Goal: Information Seeking & Learning: Learn about a topic

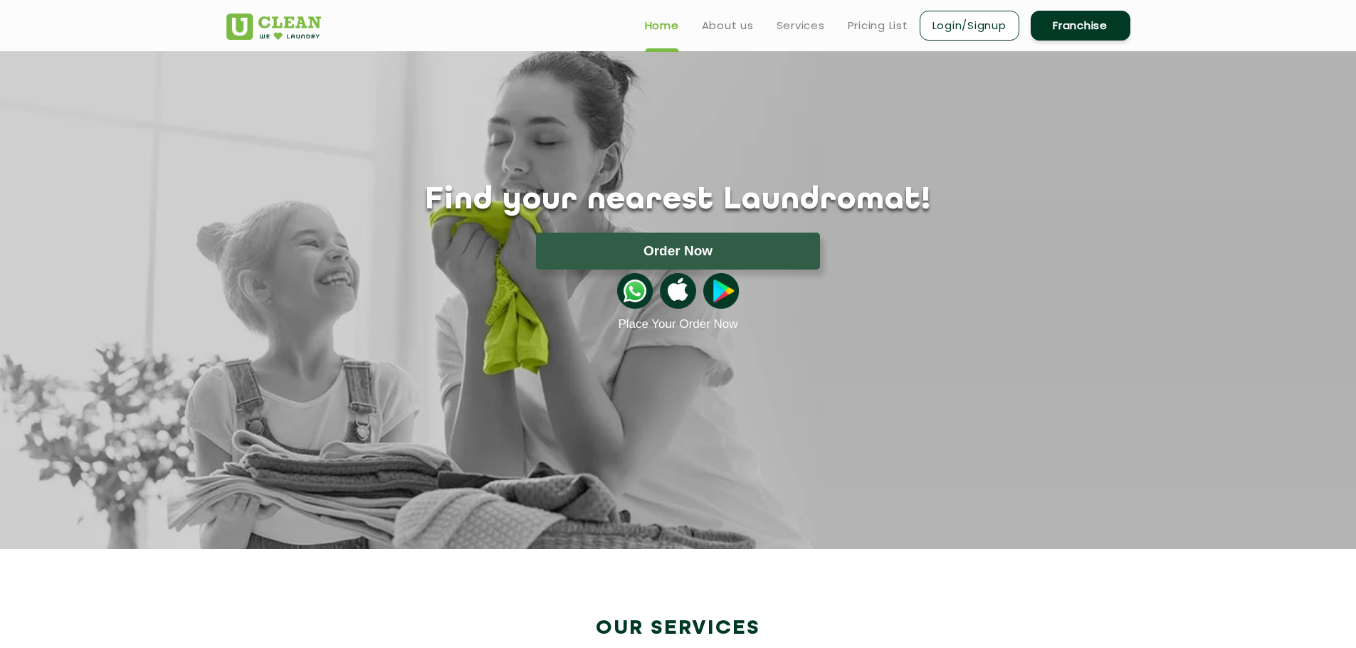
click at [939, 358] on section "Find your nearest Laundromat! Please select the location Order Now Place Your O…" at bounding box center [678, 300] width 1356 height 498
click at [807, 21] on link "Services" at bounding box center [800, 25] width 48 height 17
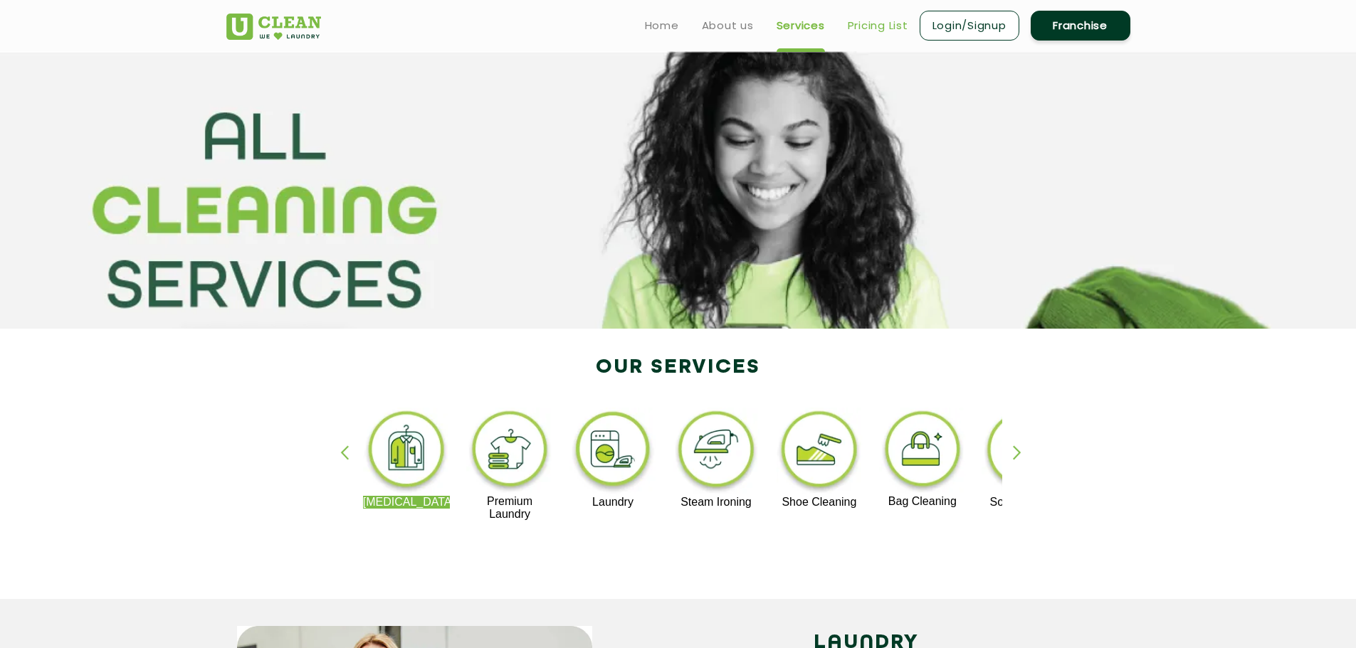
click at [884, 26] on link "Pricing List" at bounding box center [877, 25] width 60 height 17
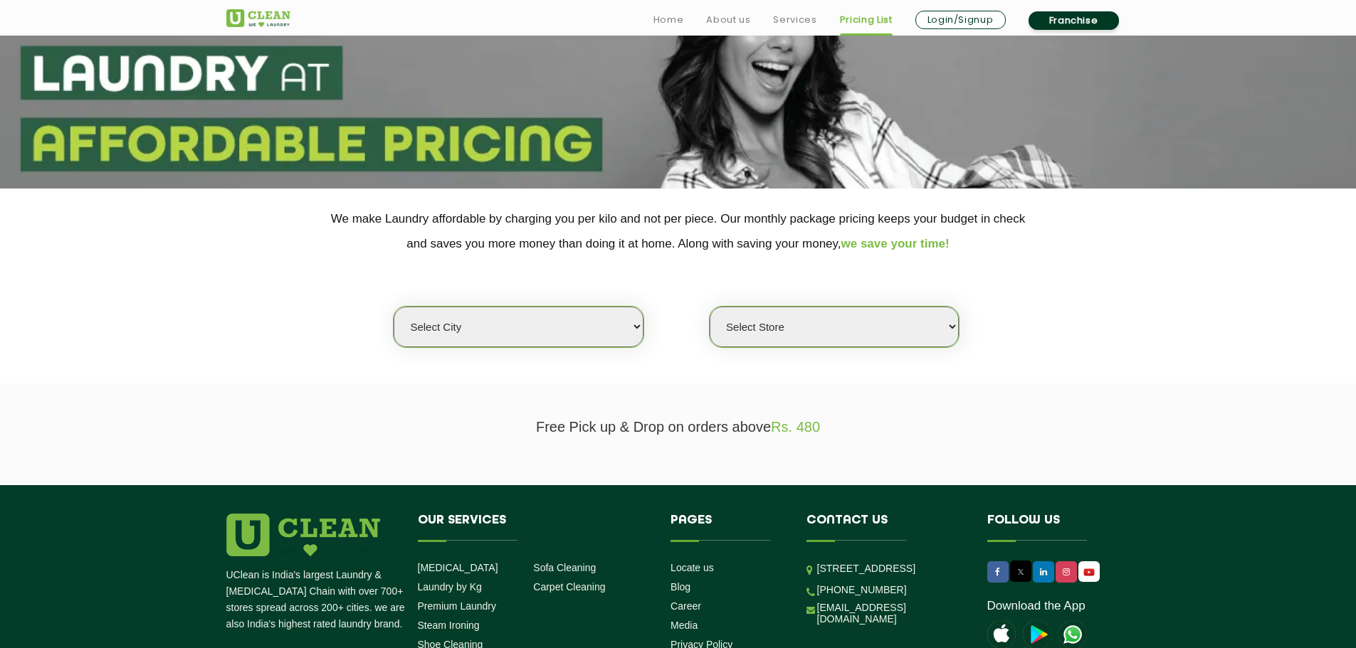
scroll to position [142, 0]
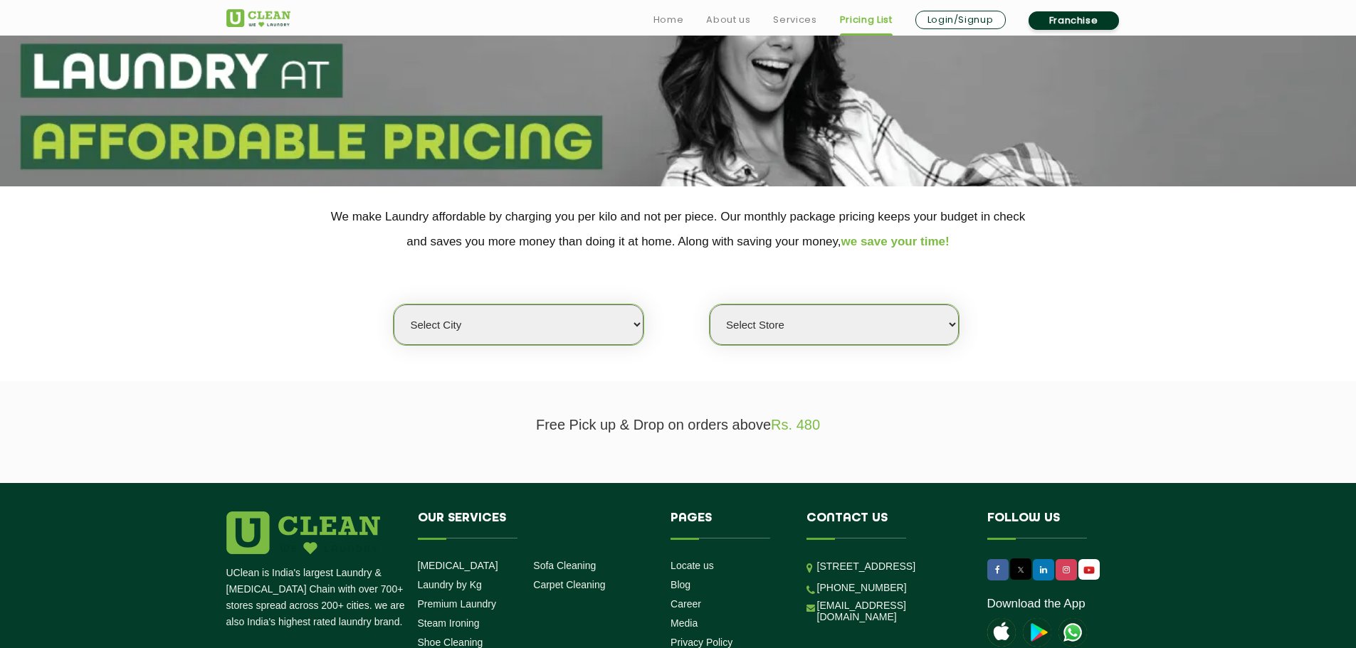
click at [628, 327] on select "Select city [GEOGRAPHIC_DATA] [GEOGRAPHIC_DATA] [GEOGRAPHIC_DATA] [GEOGRAPHIC_D…" at bounding box center [518, 325] width 249 height 41
select select "2"
click at [394, 305] on select "Select city [GEOGRAPHIC_DATA] [GEOGRAPHIC_DATA] [GEOGRAPHIC_DATA] [GEOGRAPHIC_D…" at bounding box center [518, 325] width 249 height 41
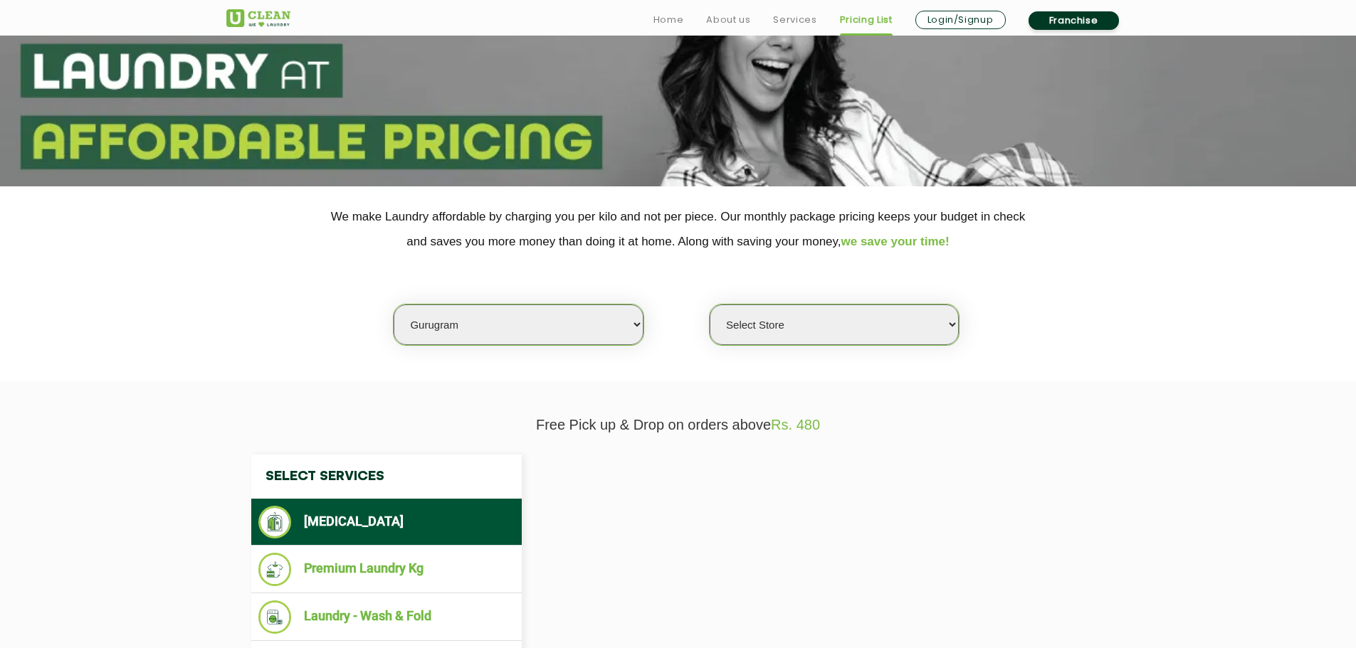
select select "0"
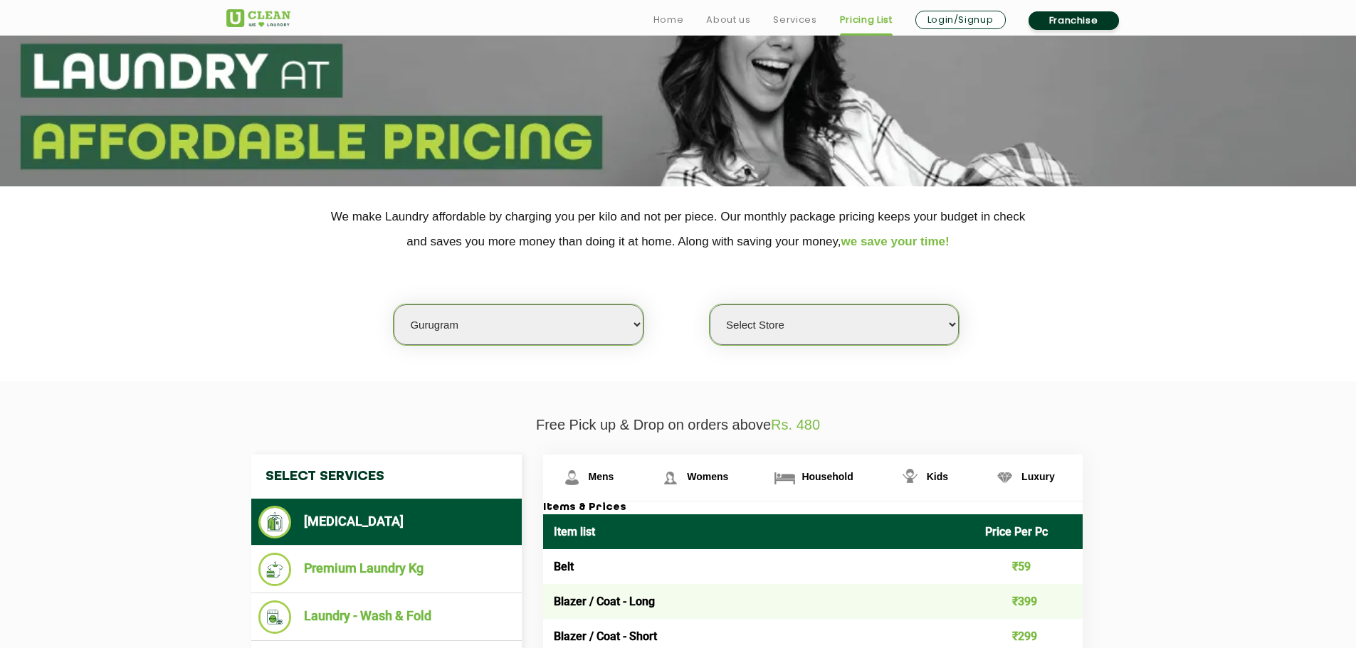
click at [804, 320] on select "Select Store [GEOGRAPHIC_DATA] Sector 66 [GEOGRAPHIC_DATA] Phase [GEOGRAPHIC_DA…" at bounding box center [833, 325] width 249 height 41
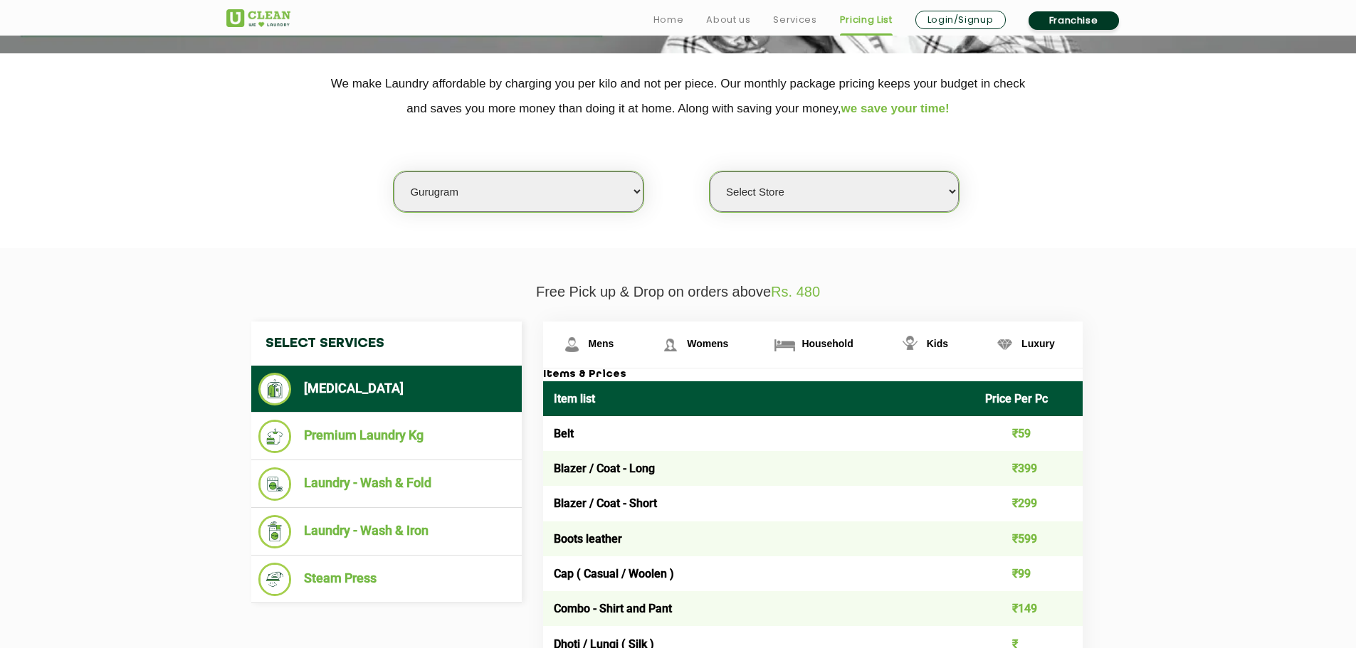
scroll to position [285, 0]
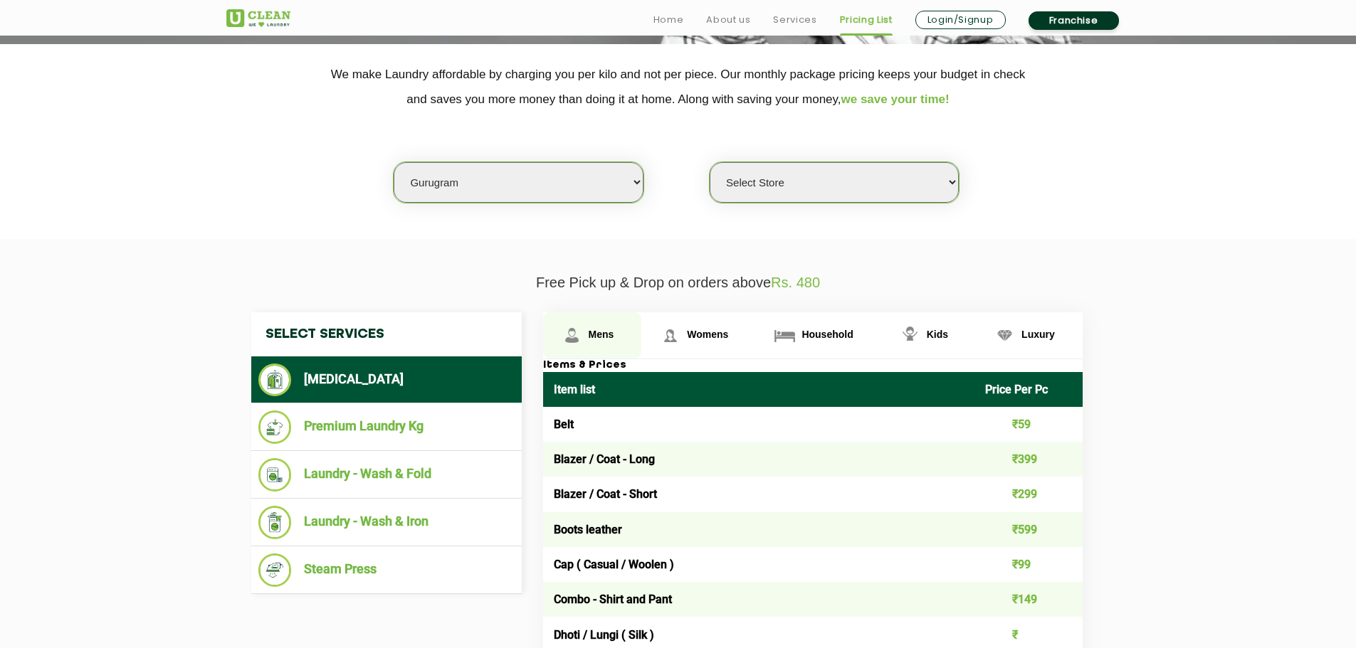
click at [623, 324] on link "Mens" at bounding box center [592, 335] width 99 height 46
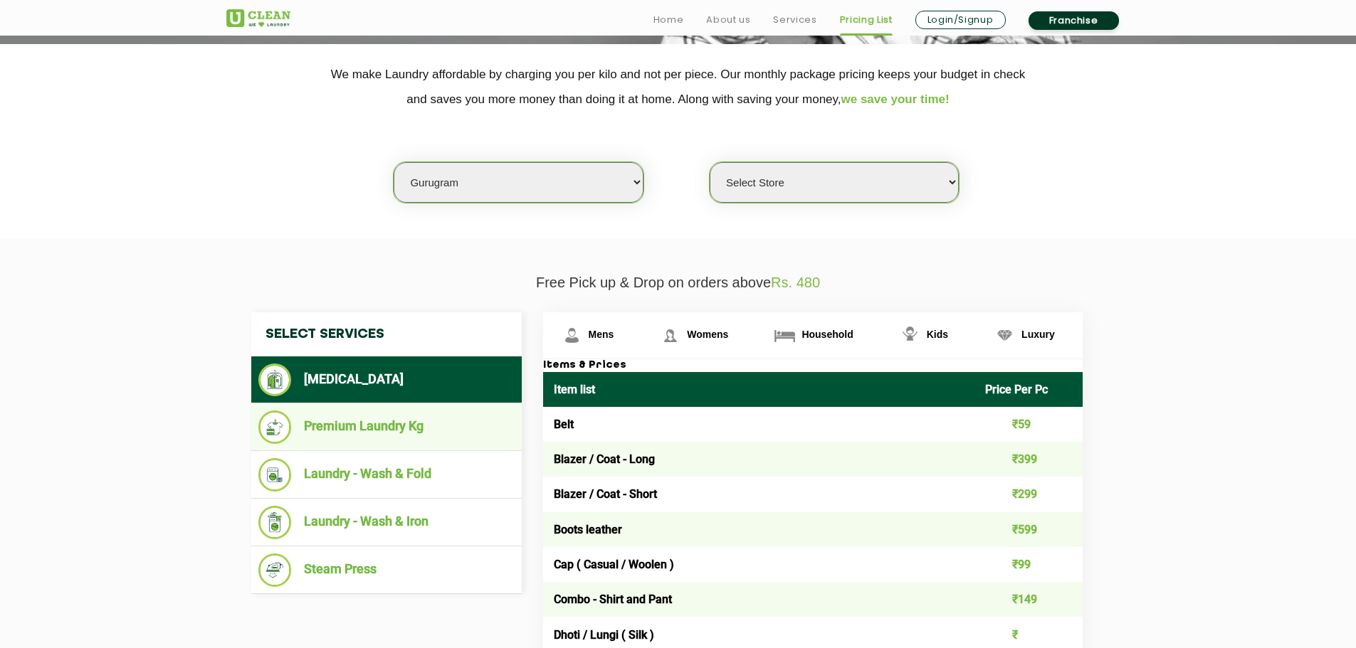
click at [475, 413] on li "Premium Laundry Kg" at bounding box center [386, 427] width 256 height 33
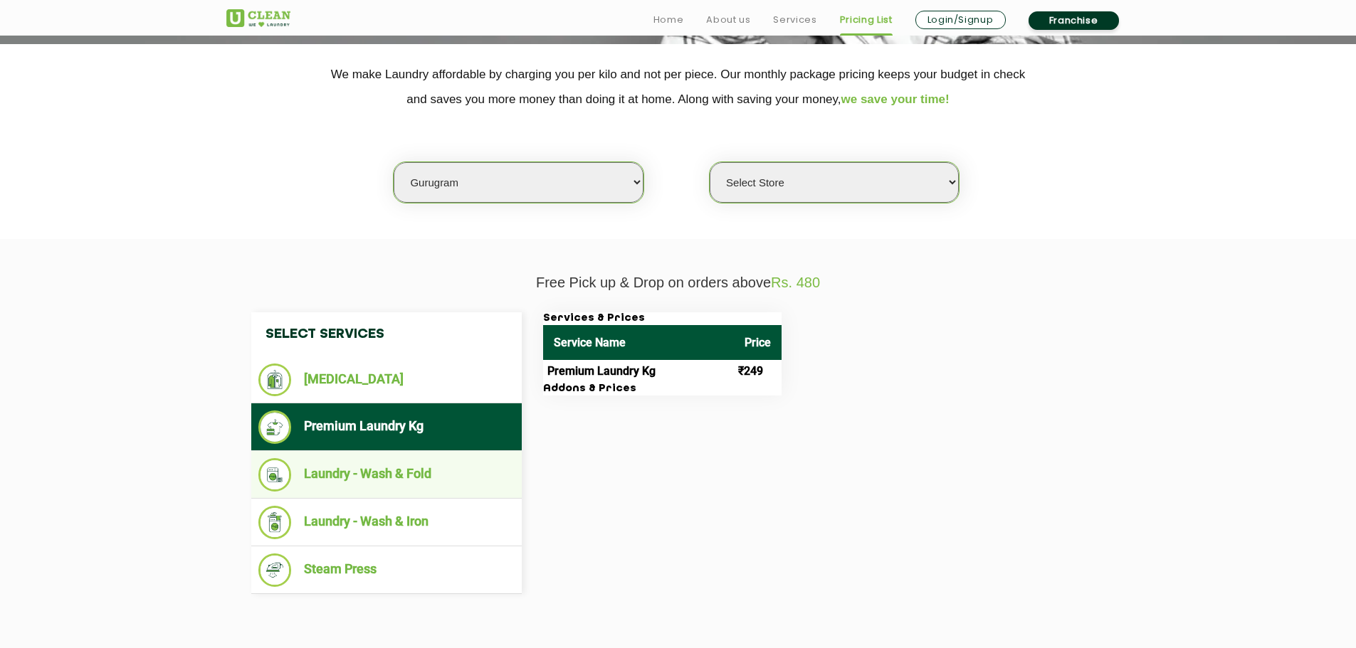
click at [482, 466] on li "Laundry - Wash & Fold" at bounding box center [386, 474] width 256 height 33
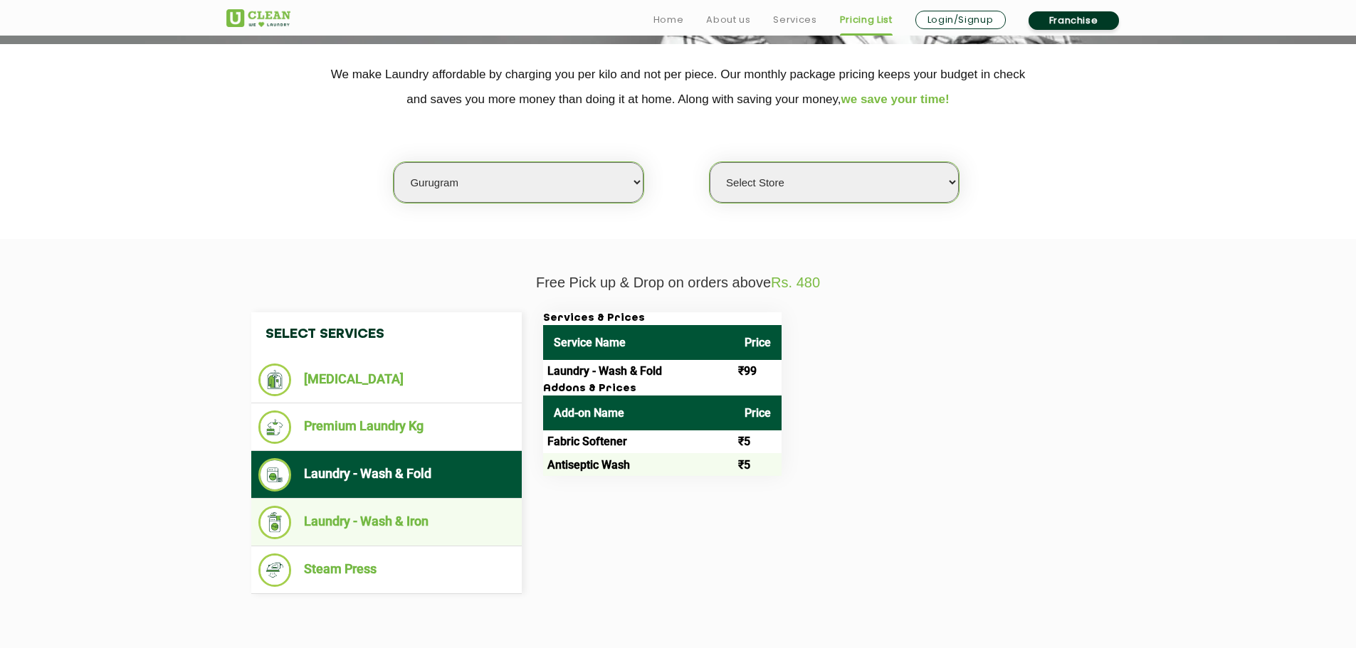
click at [448, 515] on li "Laundry - Wash & Iron" at bounding box center [386, 522] width 256 height 33
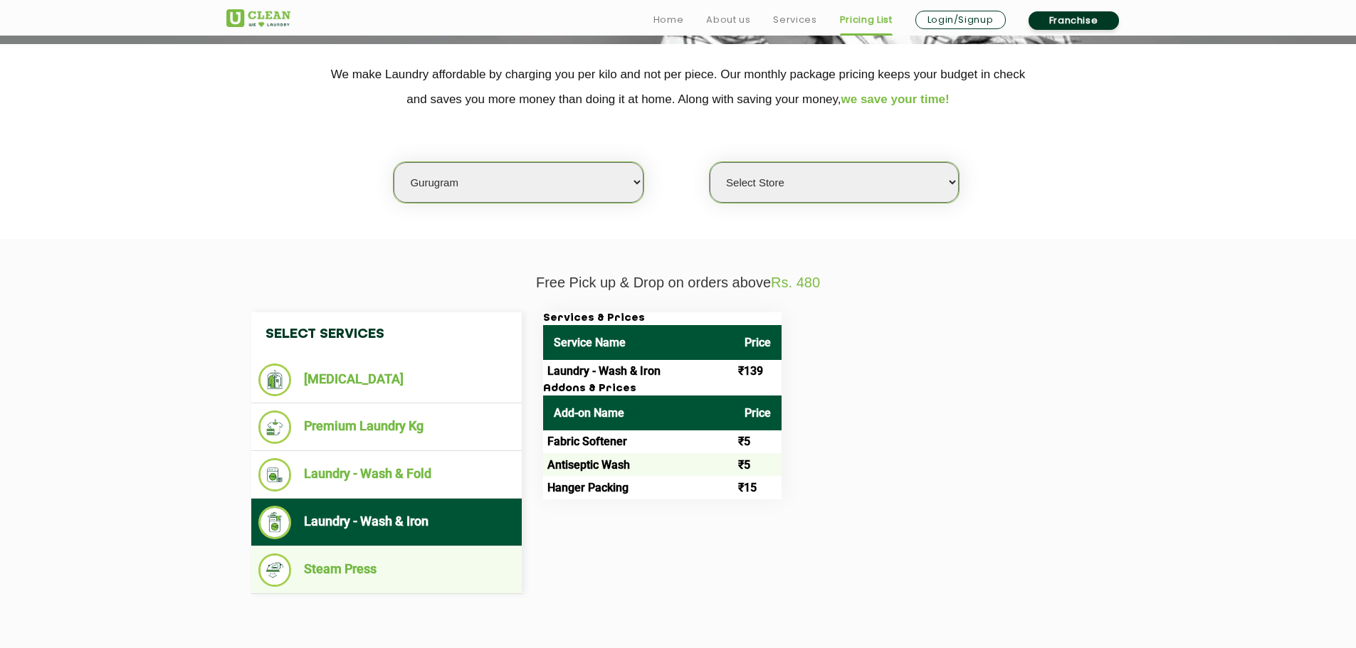
click at [423, 546] on ul "Steam Press" at bounding box center [386, 570] width 270 height 48
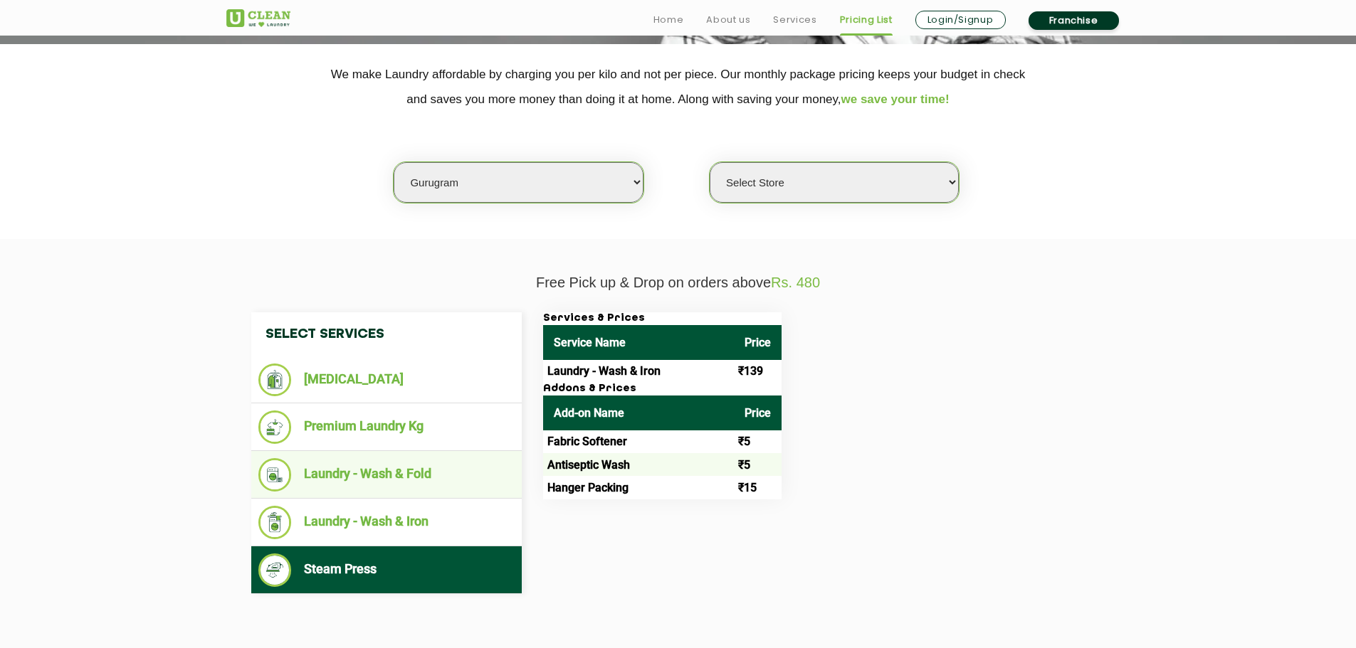
click at [451, 483] on li "Laundry - Wash & Fold" at bounding box center [386, 474] width 256 height 33
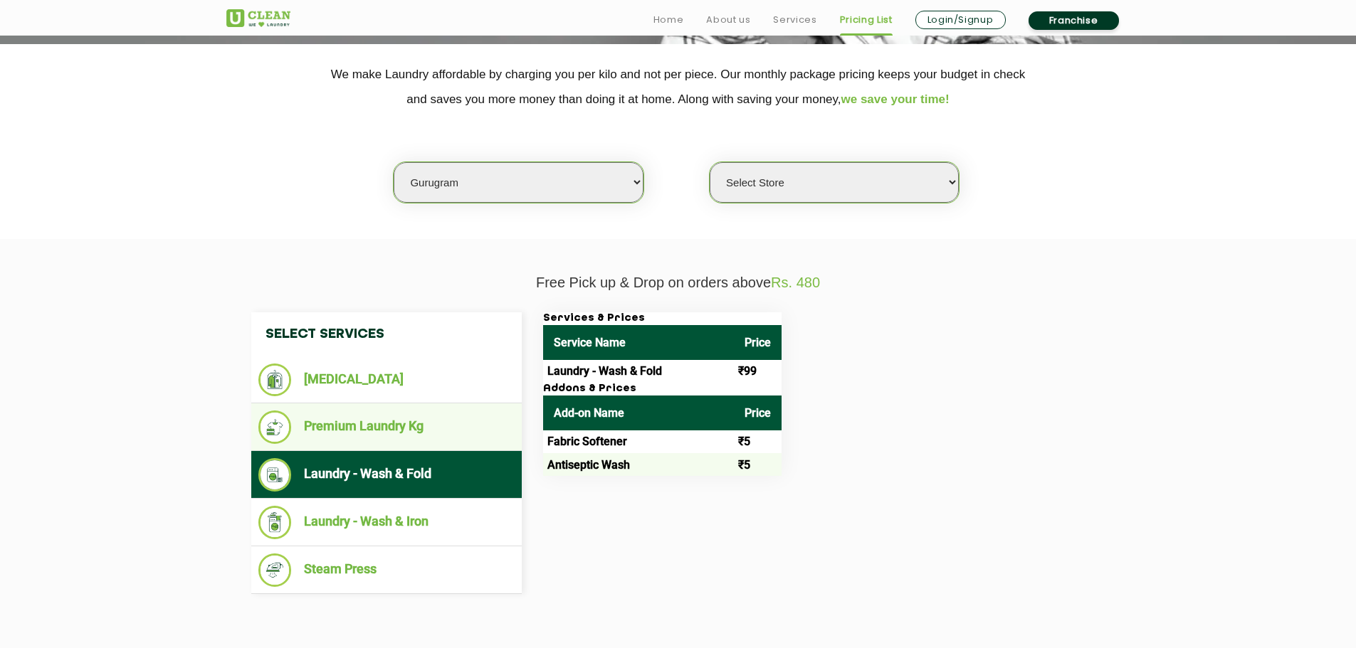
click at [476, 426] on li "Premium Laundry Kg" at bounding box center [386, 427] width 256 height 33
